Goal: Find specific page/section: Find specific page/section

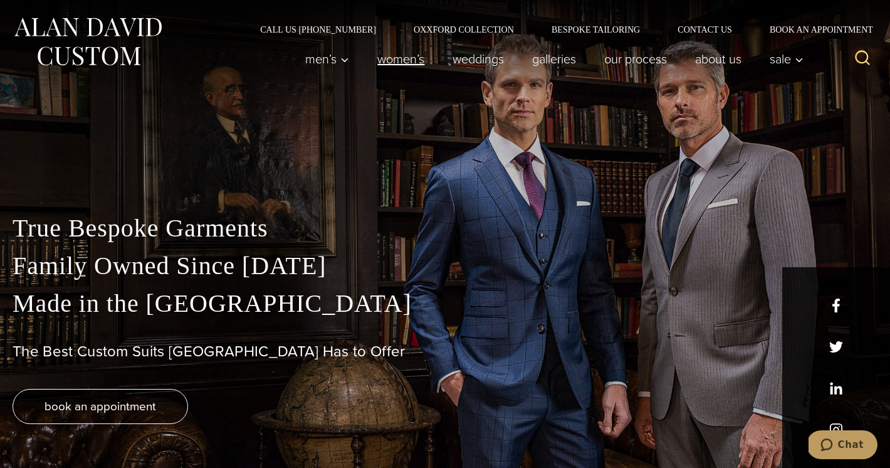
click at [407, 56] on link "Women’s" at bounding box center [401, 58] width 75 height 25
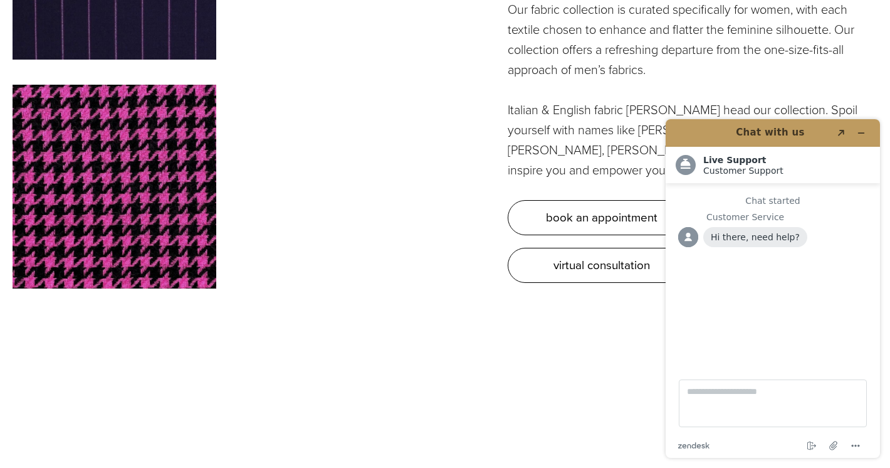
scroll to position [3638, 0]
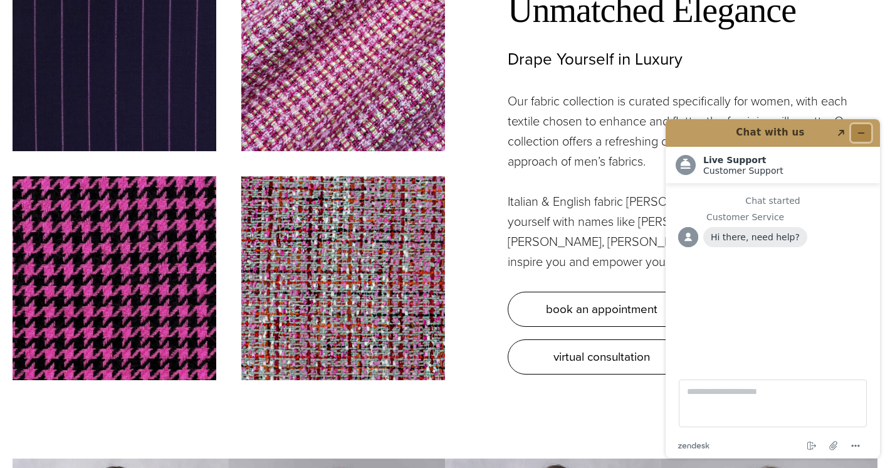
click at [865, 129] on icon "Minimize widget" at bounding box center [861, 133] width 9 height 9
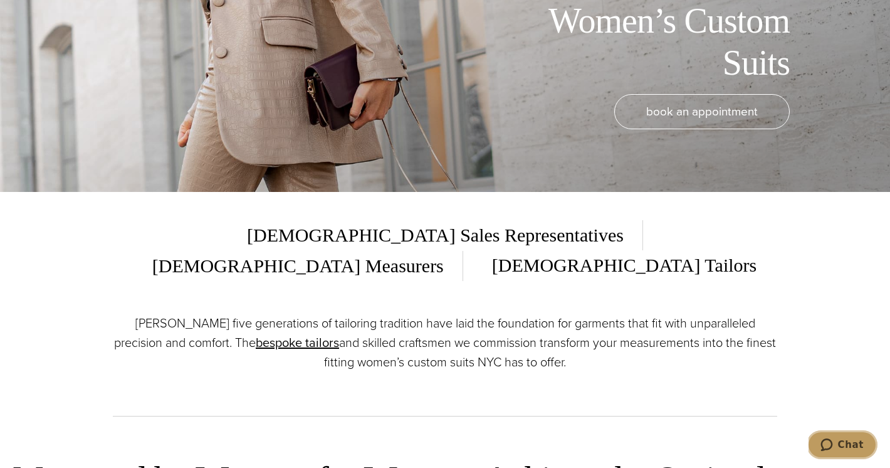
scroll to position [0, 0]
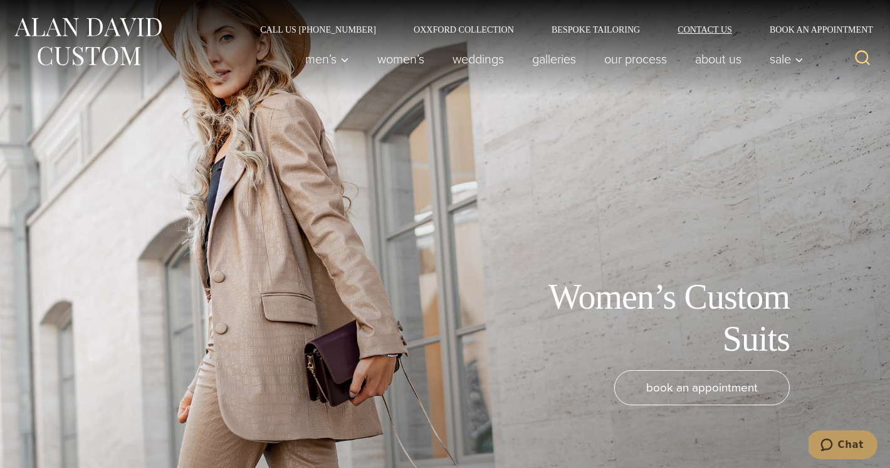
click at [704, 28] on link "Contact Us" at bounding box center [705, 29] width 92 height 9
